Goal: Communication & Community: Share content

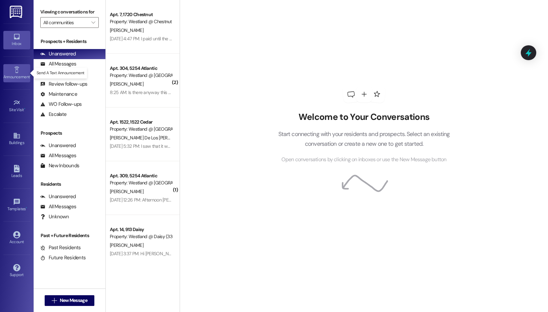
click at [21, 69] on link "Announcement •" at bounding box center [16, 73] width 27 height 18
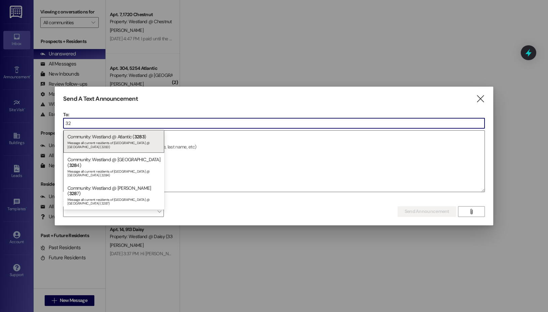
type input "3"
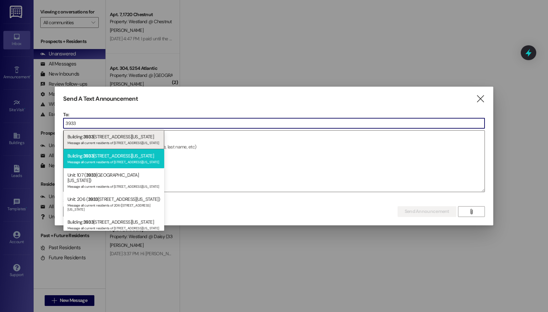
type input "3933"
click at [127, 154] on div "Building: [STREET_ADDRESS][US_STATE] Message all current residents of [STREET_A…" at bounding box center [114, 158] width 101 height 19
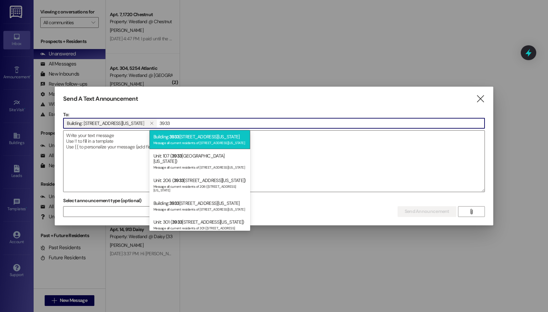
type input "3933"
click at [221, 140] on div "Message all current residents of [STREET_ADDRESS][US_STATE]" at bounding box center [200, 142] width 93 height 6
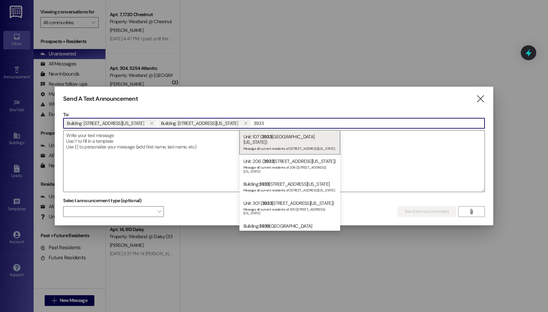
type input "3933"
click at [287, 187] on div "Message all current residents of [STREET_ADDRESS][US_STATE]" at bounding box center [290, 190] width 93 height 6
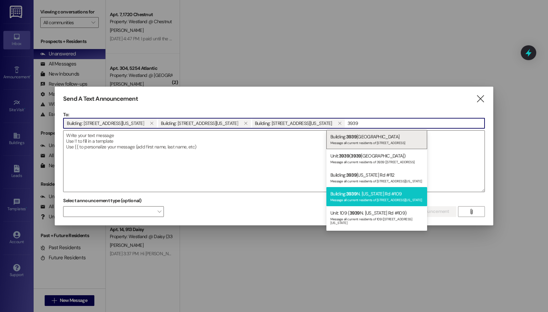
type input "3939"
click at [365, 192] on div "Building: [STREET_ADDRESS][US_STATE] Message all current residents of [STREET_A…" at bounding box center [377, 196] width 101 height 19
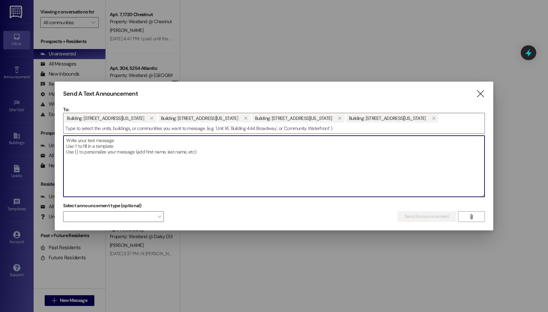
click at [243, 162] on textarea at bounding box center [274, 166] width 421 height 61
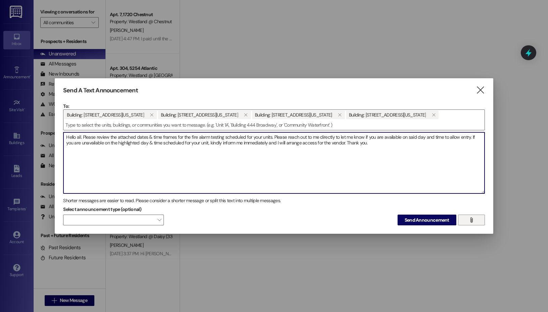
type textarea "Hello all. Please review the attached dates & time frames for the fire alarm te…"
click at [476, 218] on button "" at bounding box center [471, 220] width 27 height 11
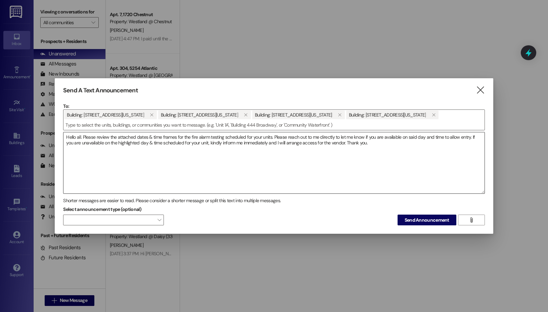
click at [299, 156] on textarea "Hello all. Please review the attached dates & time frames for the fire alarm te…" at bounding box center [274, 162] width 421 height 61
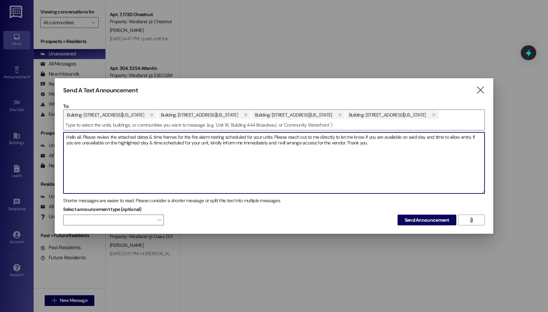
click at [387, 162] on textarea "Hello all. Please review the attached dates & time frames for the fire alarm te…" at bounding box center [274, 162] width 421 height 61
click at [467, 215] on button "" at bounding box center [471, 220] width 27 height 11
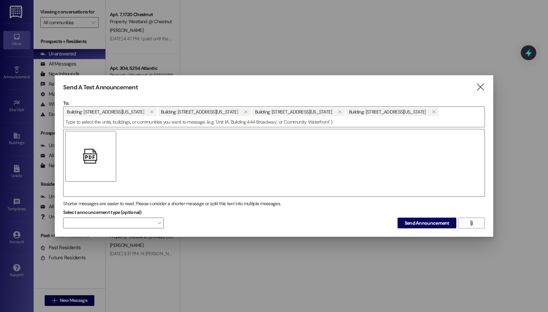
click at [126, 186] on div "" at bounding box center [274, 163] width 422 height 68
click at [82, 181] on div "" at bounding box center [274, 163] width 422 height 68
click at [71, 179] on div "" at bounding box center [274, 163] width 422 height 68
click at [128, 132] on div "" at bounding box center [274, 163] width 422 height 68
click at [70, 183] on div "" at bounding box center [274, 163] width 422 height 68
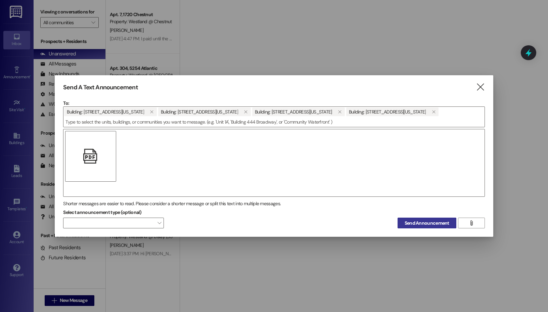
click at [412, 220] on span "Send Announcement" at bounding box center [427, 223] width 45 height 7
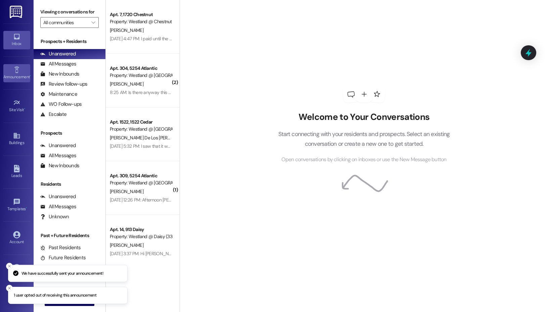
click at [16, 74] on div "Announcement •" at bounding box center [17, 77] width 34 height 7
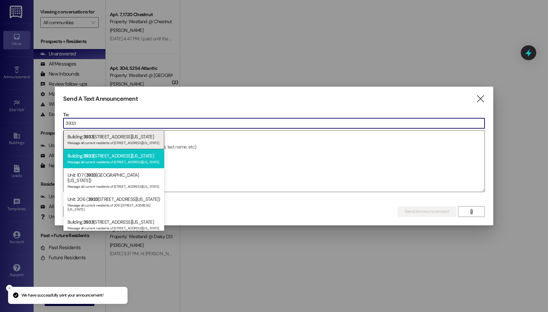
type input "3933"
click at [128, 155] on div "Building: [STREET_ADDRESS][US_STATE] Message all current residents of [STREET_A…" at bounding box center [114, 158] width 101 height 19
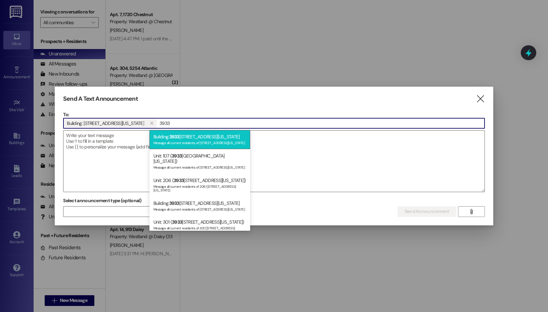
type input "3933"
click at [205, 136] on div "Building: [STREET_ADDRESS][US_STATE] Message all current residents of [STREET_A…" at bounding box center [200, 139] width 101 height 19
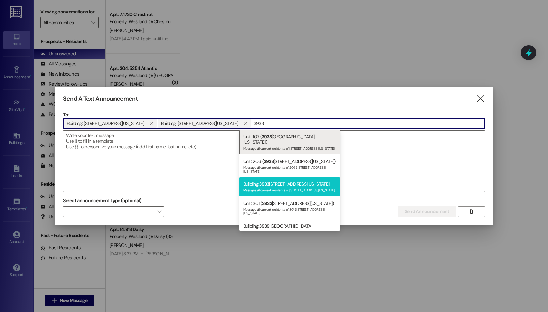
type input "3933"
click at [288, 177] on div "Building: [STREET_ADDRESS][US_STATE] Message all current residents of [STREET_A…" at bounding box center [290, 186] width 101 height 19
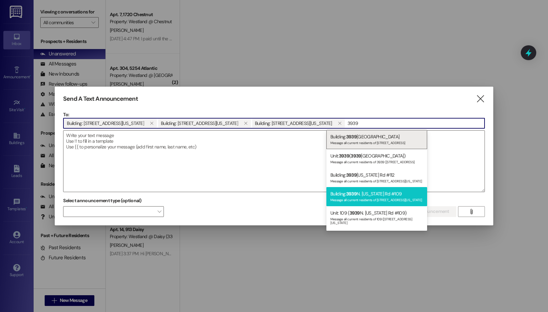
type input "3939"
click at [379, 195] on div "Building: [STREET_ADDRESS][US_STATE] Message all current residents of [STREET_A…" at bounding box center [377, 196] width 101 height 19
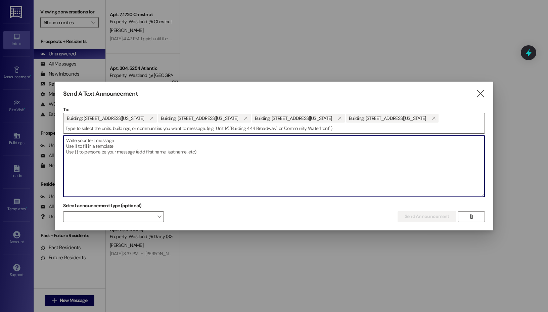
click at [284, 156] on textarea at bounding box center [274, 166] width 421 height 61
paste textarea "Hello all. Please review the attached dates & time frames for the fire alarm te…"
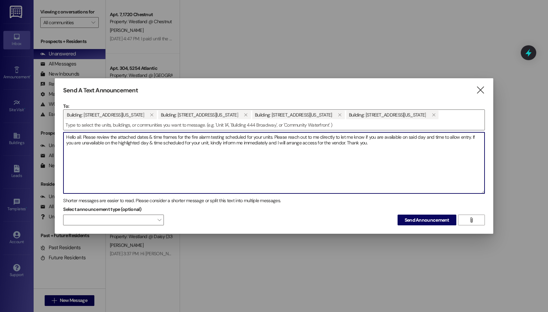
click at [271, 133] on textarea "Hello all. Please review the attached dates & time frames for the fire alarm te…" at bounding box center [274, 162] width 421 height 61
type textarea "Hello all. Please review the attached dates & time frames for the fire alarm te…"
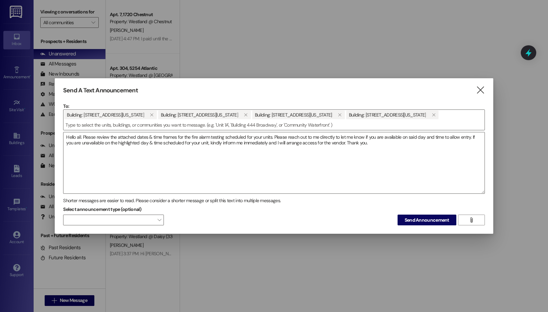
click at [424, 208] on div "Select announcement type (optional)  Send Announcement " at bounding box center [274, 214] width 422 height 21
click at [426, 217] on span "Send Announcement" at bounding box center [427, 220] width 45 height 7
